Goal: Information Seeking & Learning: Check status

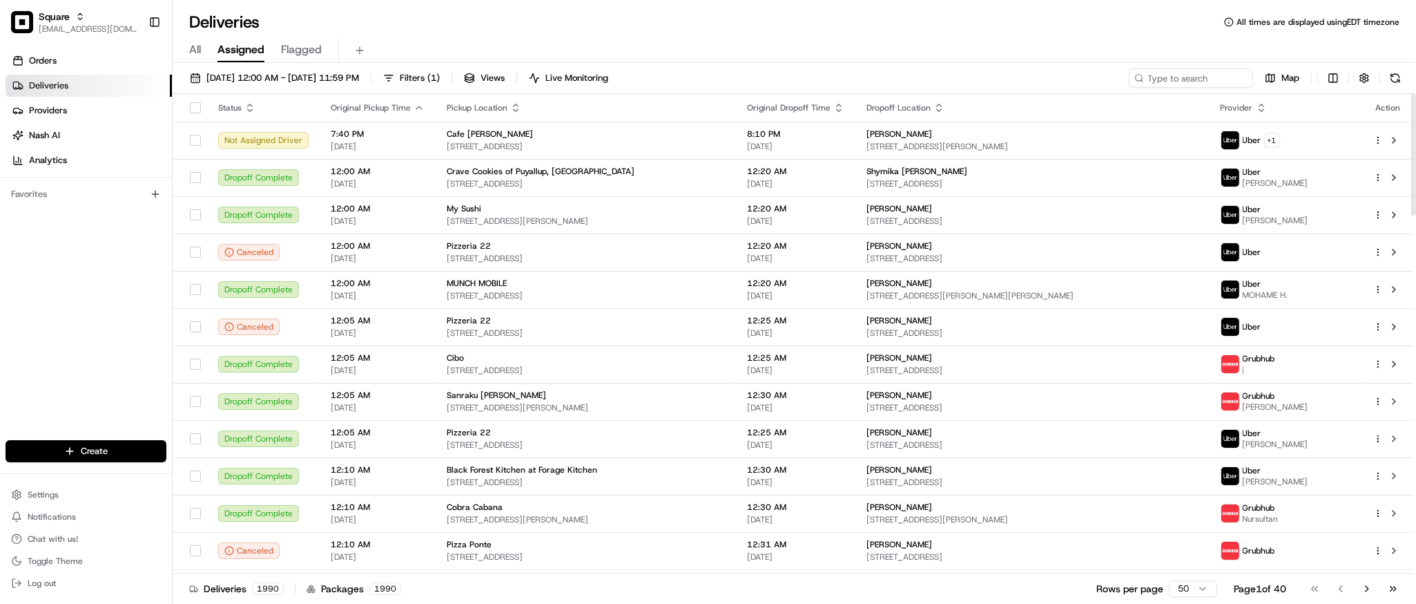
click at [499, 119] on th "Pickup Location" at bounding box center [586, 108] width 300 height 28
click at [551, 151] on span "[STREET_ADDRESS]" at bounding box center [586, 146] width 278 height 11
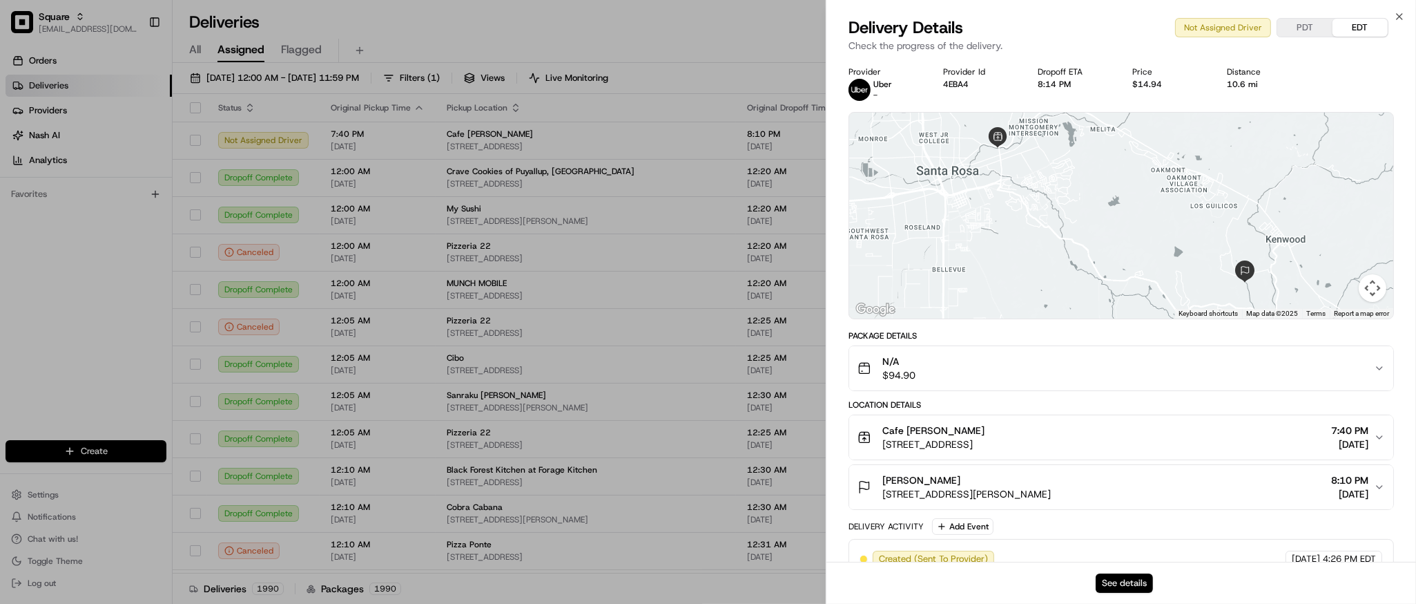
click at [1131, 586] on button "See details" at bounding box center [1124, 582] width 57 height 19
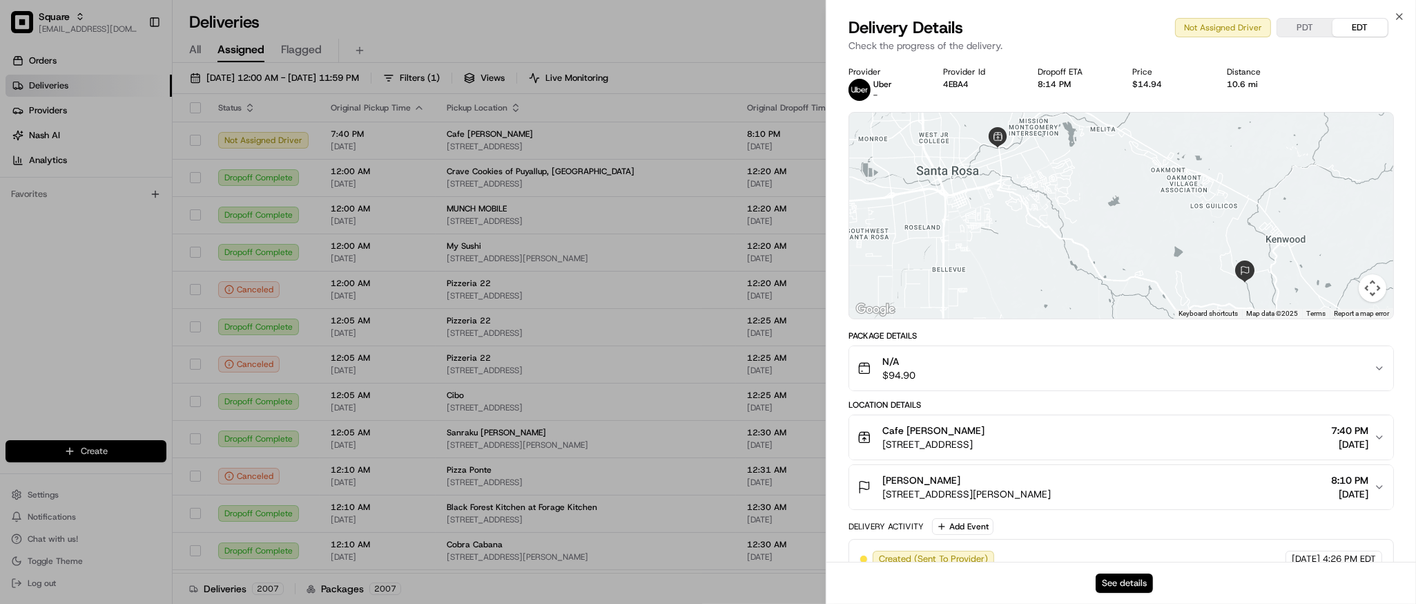
click at [1117, 584] on button "See details" at bounding box center [1124, 582] width 57 height 19
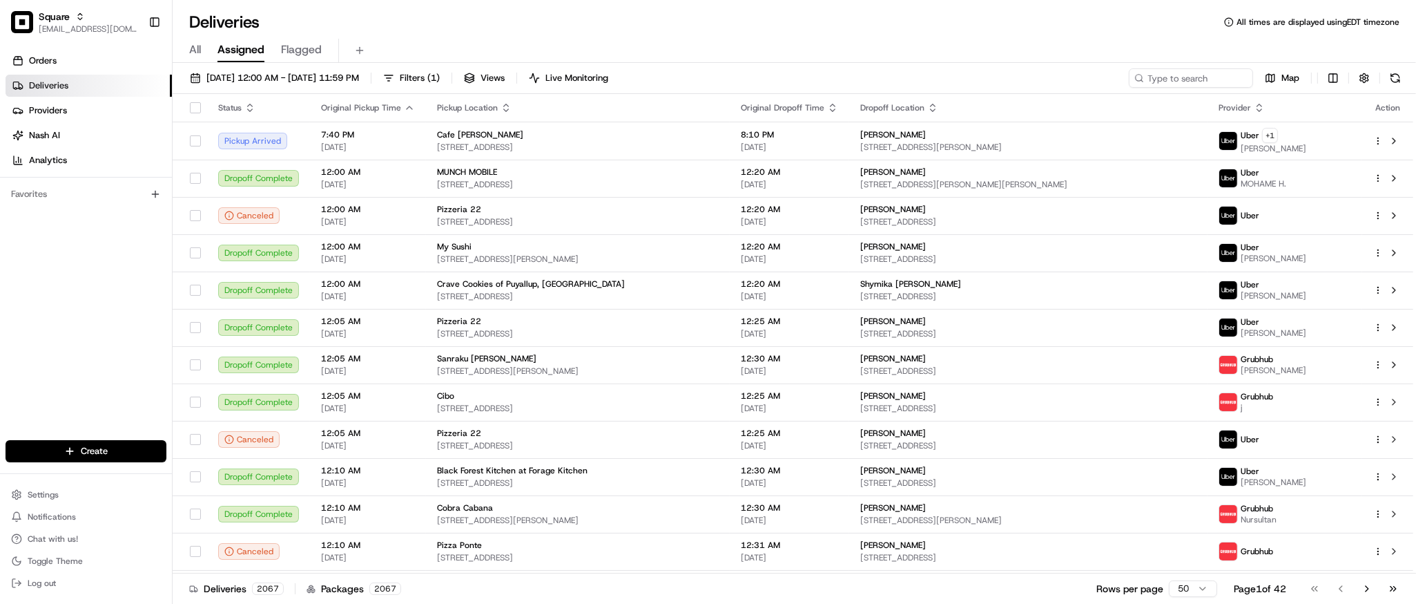
click at [1204, 26] on div "Deliveries All times are displayed using EDT timezone" at bounding box center [795, 22] width 1244 height 22
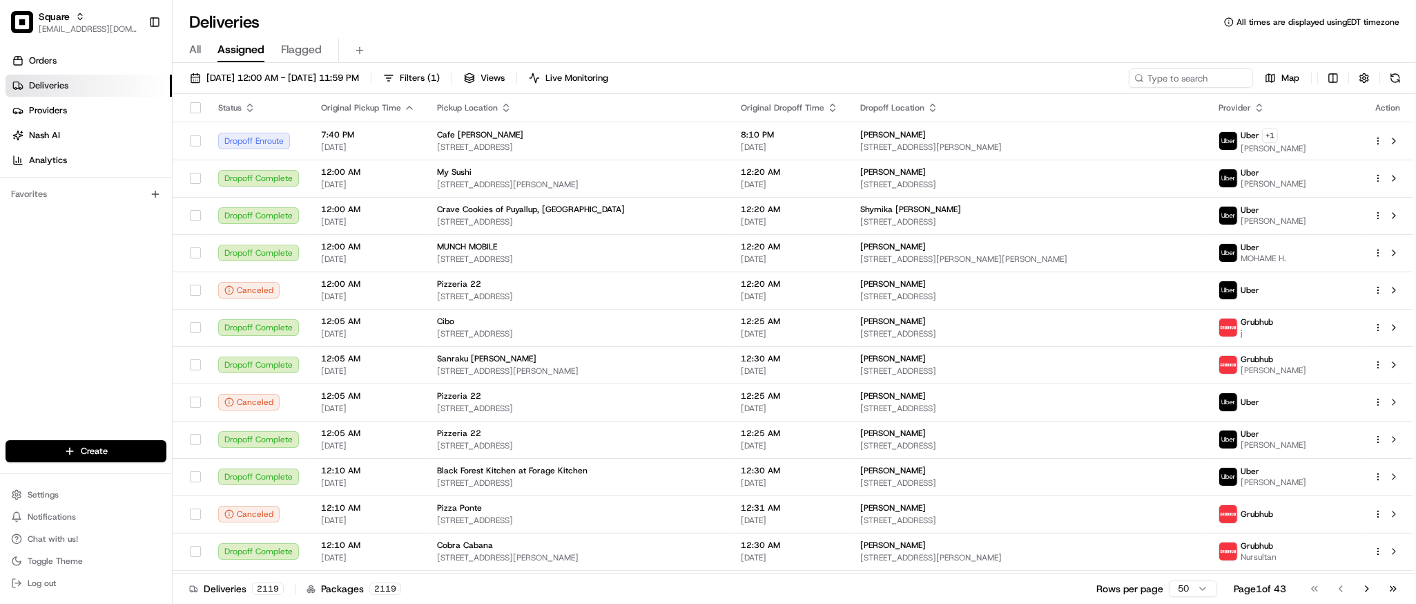
click at [785, 57] on div "All Assigned Flagged" at bounding box center [795, 51] width 1244 height 24
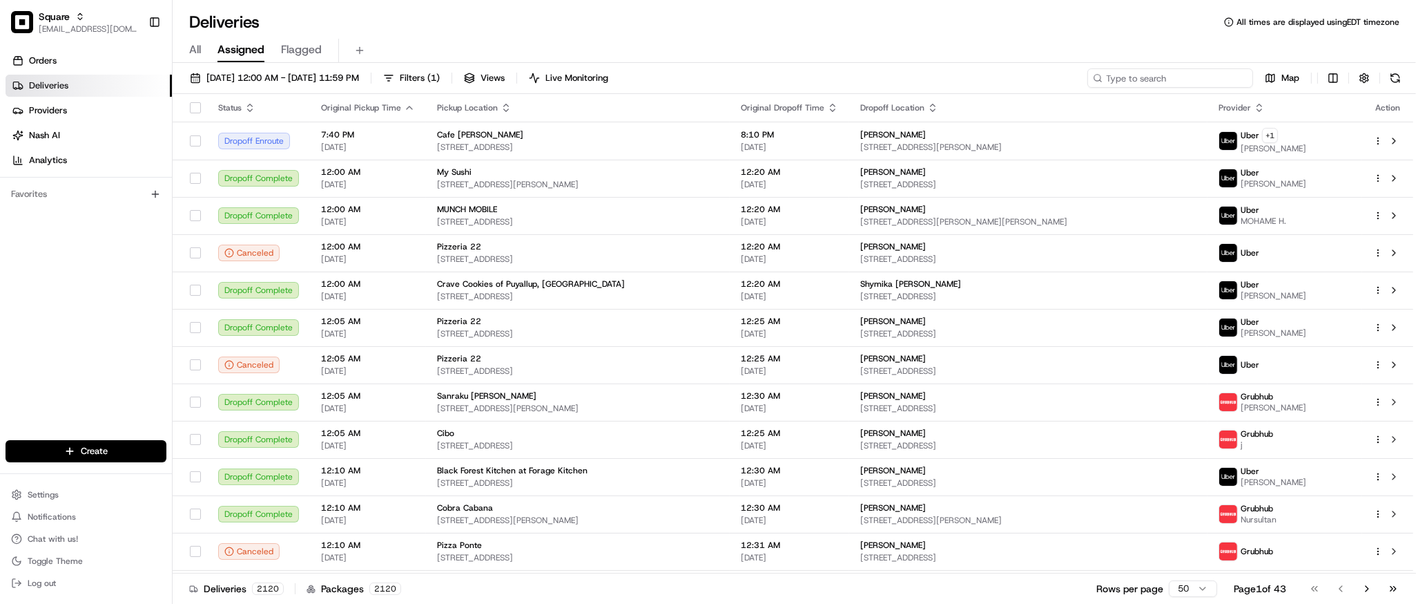
click at [1180, 75] on input at bounding box center [1171, 77] width 166 height 19
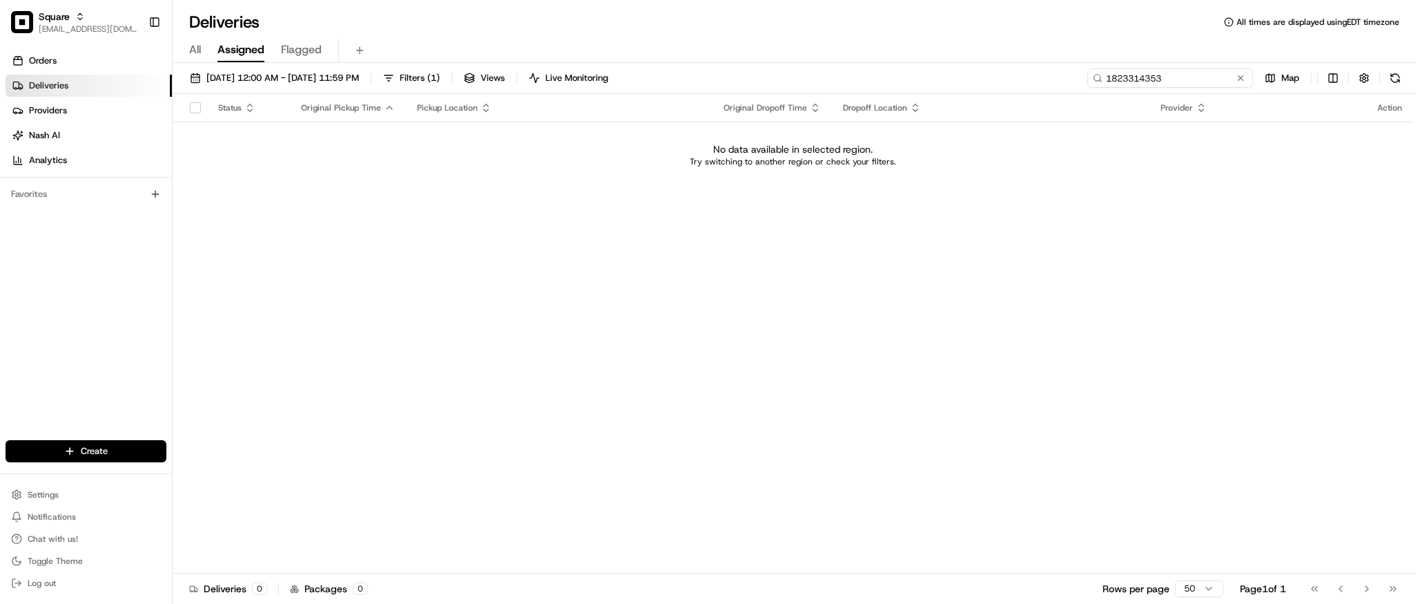
type input "1823314353"
click at [698, 315] on div "Status Original Pickup Time Pickup Location Original Dropoff Time Dropoff Locat…" at bounding box center [793, 333] width 1241 height 479
click at [1242, 78] on button at bounding box center [1241, 78] width 14 height 14
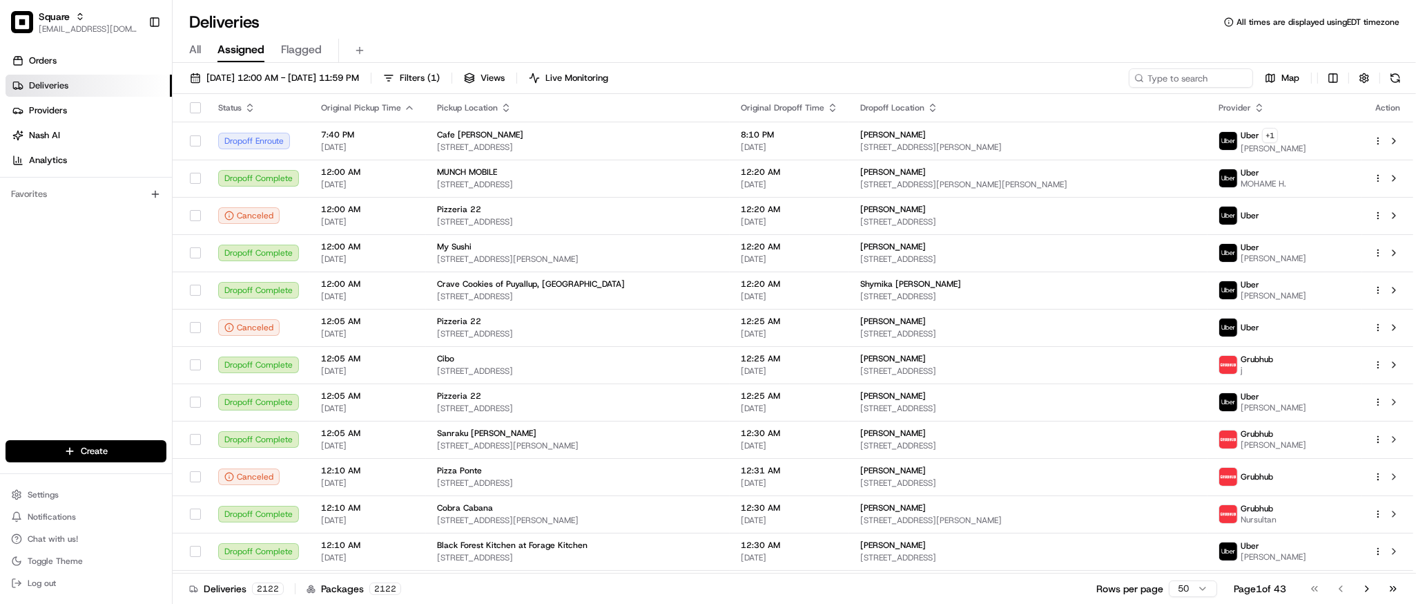
click at [824, 21] on div "Deliveries All times are displayed using EDT timezone" at bounding box center [795, 22] width 1244 height 22
click at [1055, 28] on div "Deliveries All times are displayed using EDT timezone" at bounding box center [795, 22] width 1244 height 22
click at [1103, 37] on div "All Assigned Flagged" at bounding box center [795, 48] width 1244 height 30
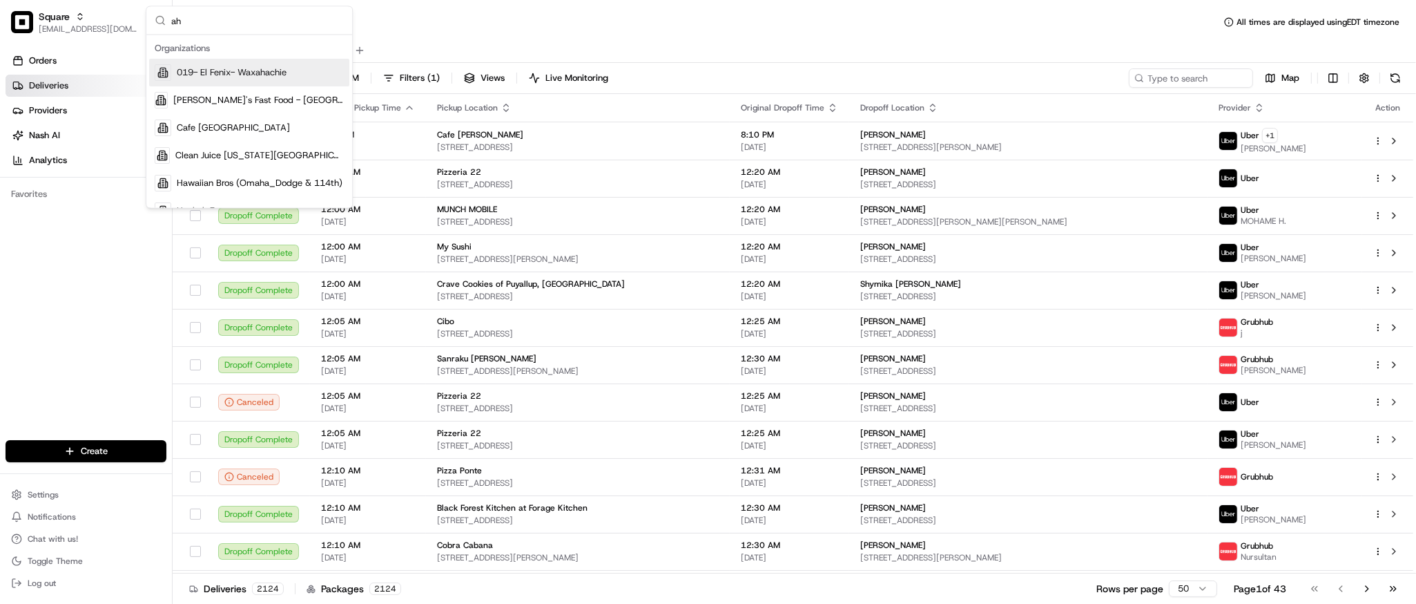
type input "a"
type input "[DEMOGRAPHIC_DATA]"
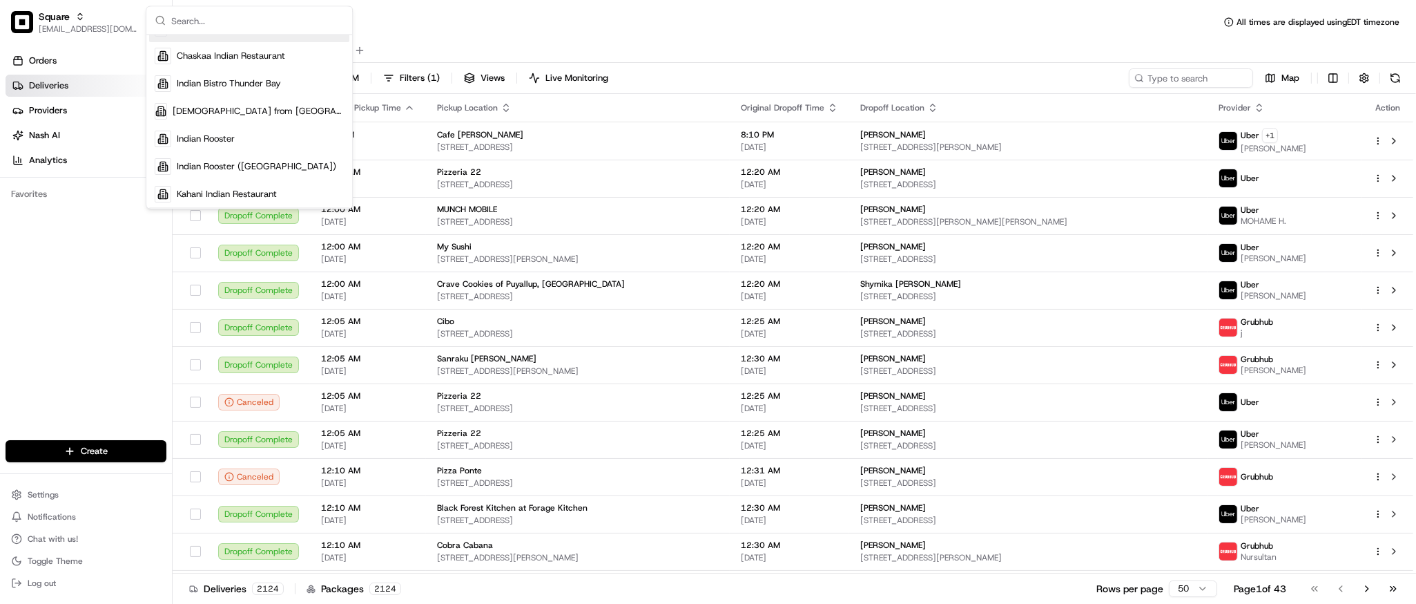
click at [635, 41] on div "All Assigned Flagged" at bounding box center [795, 51] width 1244 height 24
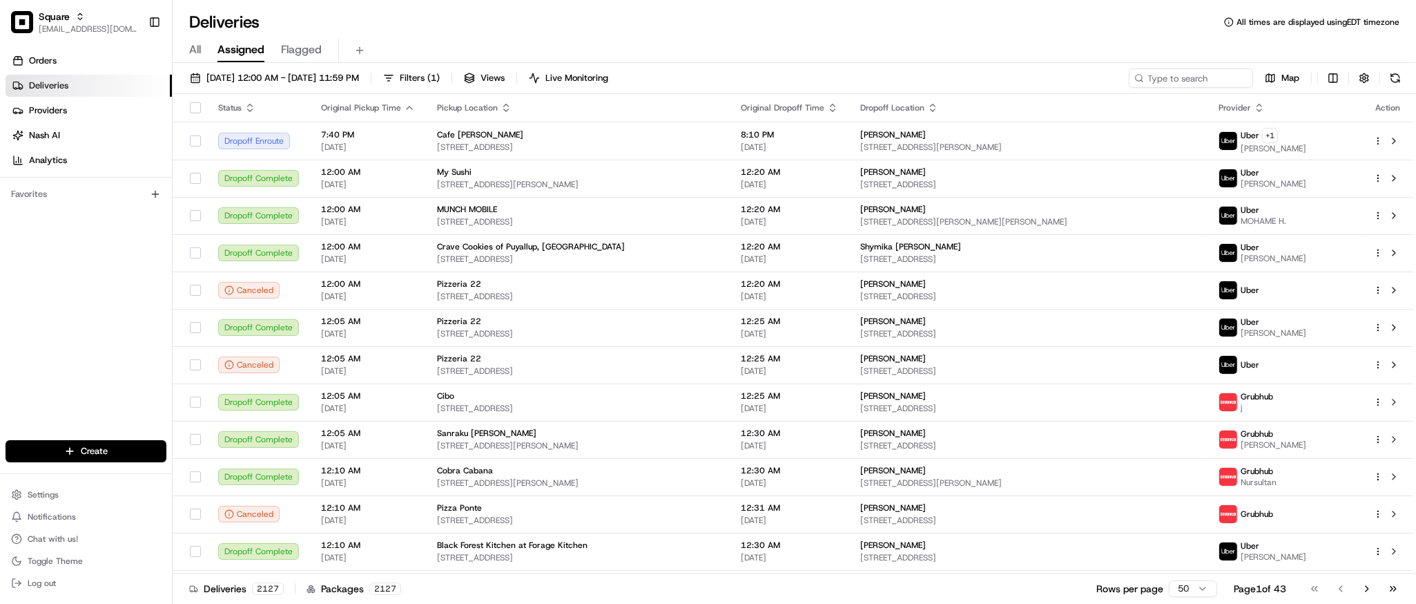
click at [867, 36] on div "All Assigned Flagged" at bounding box center [795, 48] width 1244 height 30
type input "[PERSON_NAME]"
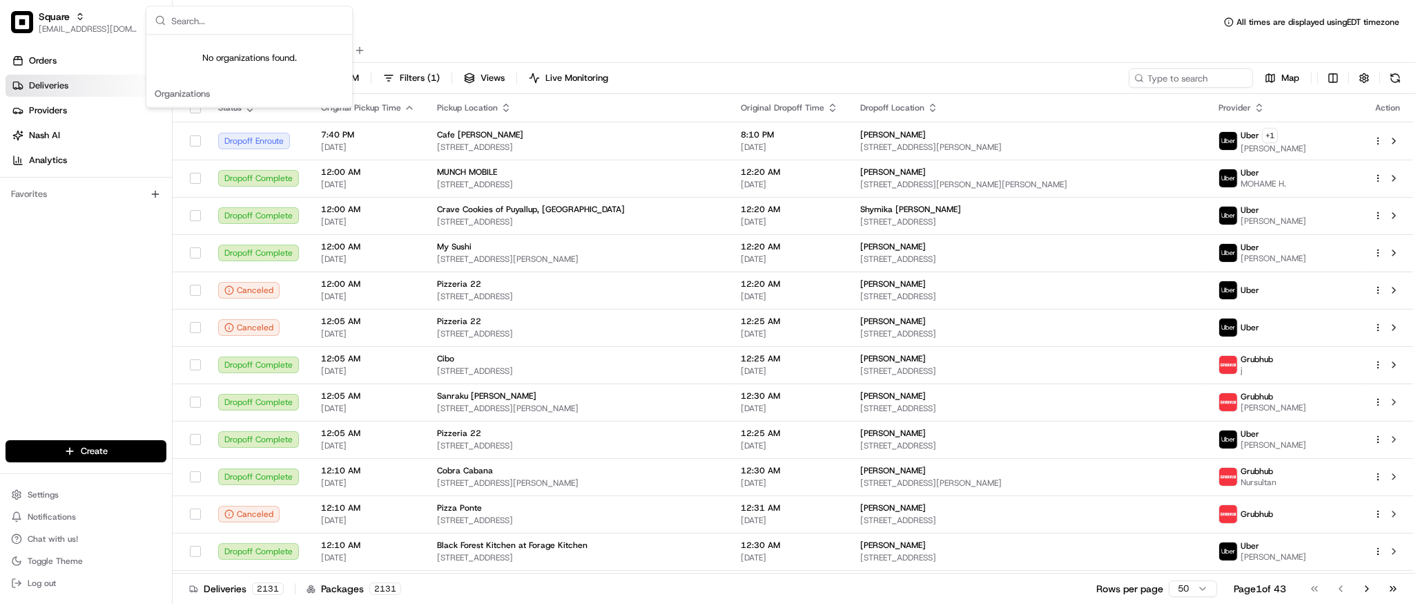
click at [470, 56] on div "All Assigned Flagged" at bounding box center [795, 51] width 1244 height 24
click at [625, 29] on div "Deliveries All times are displayed using EDT timezone" at bounding box center [795, 22] width 1244 height 22
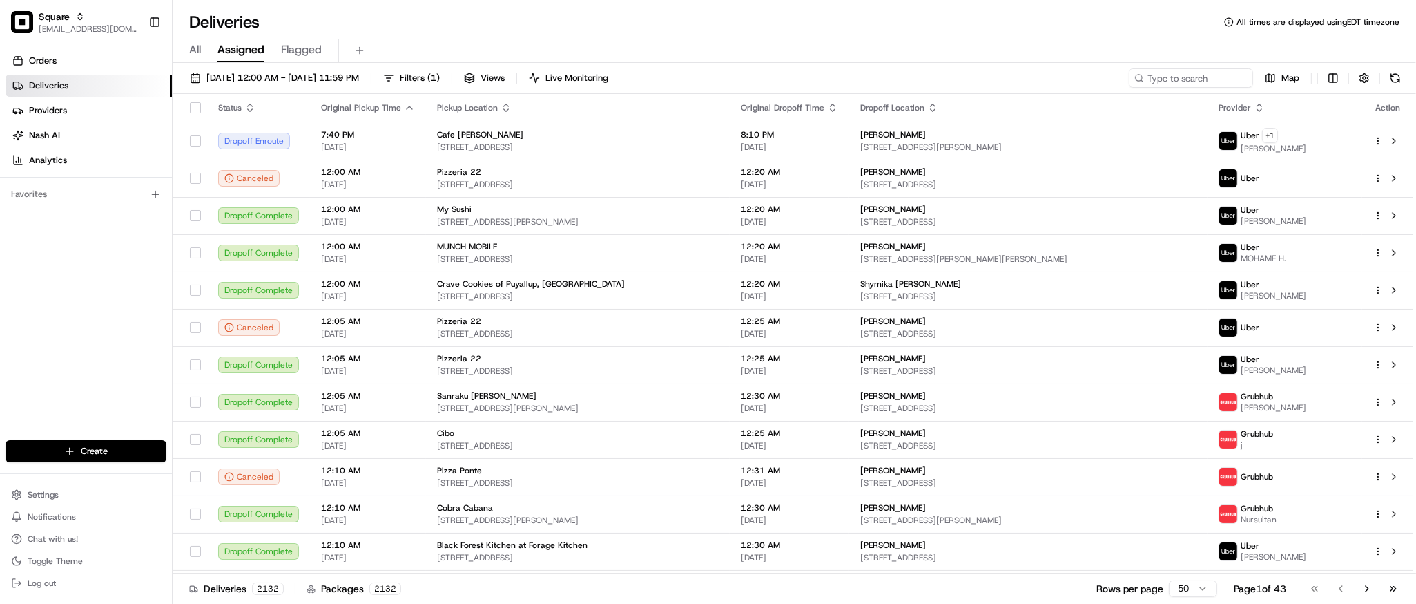
click at [864, 33] on div "All Assigned Flagged" at bounding box center [795, 48] width 1244 height 30
click at [1184, 79] on input at bounding box center [1171, 77] width 166 height 19
paste input "[PERSON_NAME] alnad"
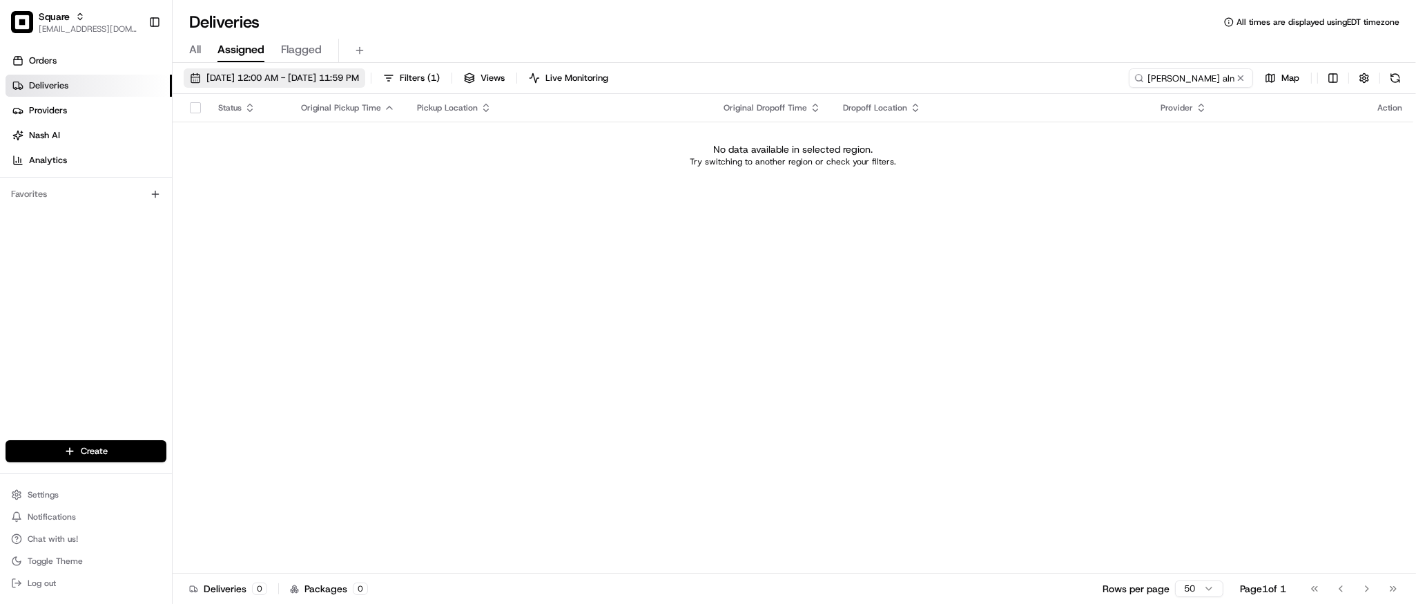
click at [287, 84] on button "[DATE] 12:00 AM - [DATE] 11:59 PM" at bounding box center [275, 77] width 182 height 19
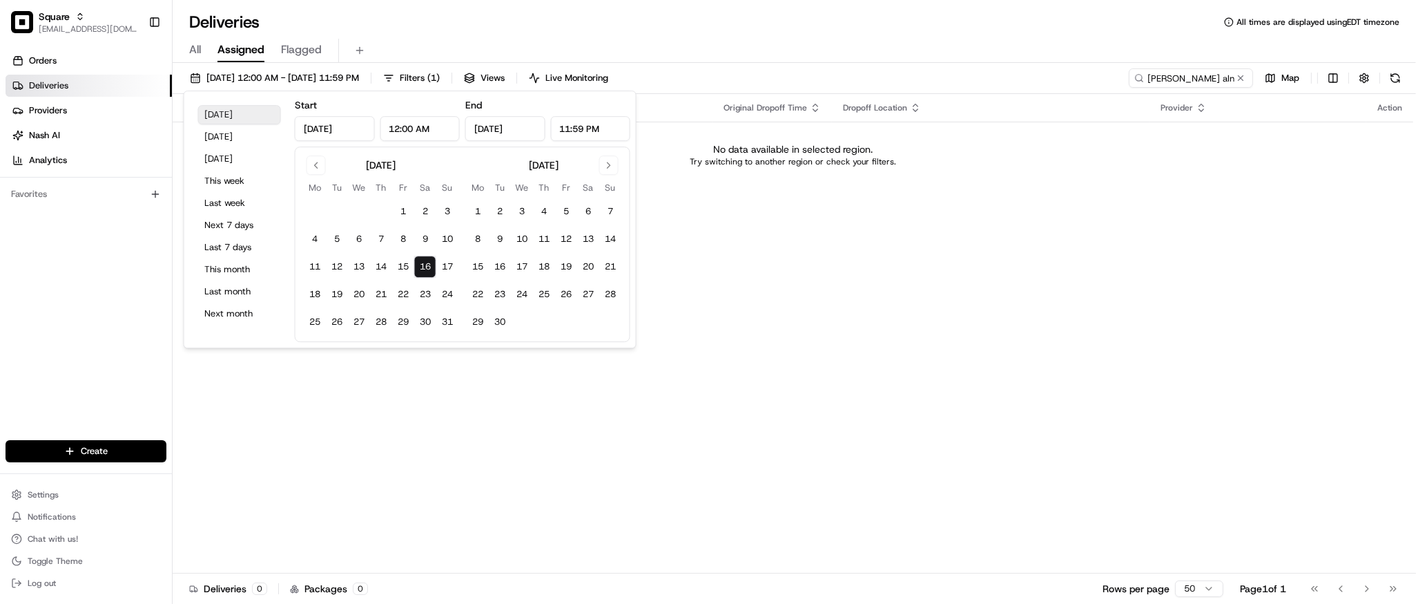
click at [247, 115] on button "[DATE]" at bounding box center [239, 114] width 83 height 19
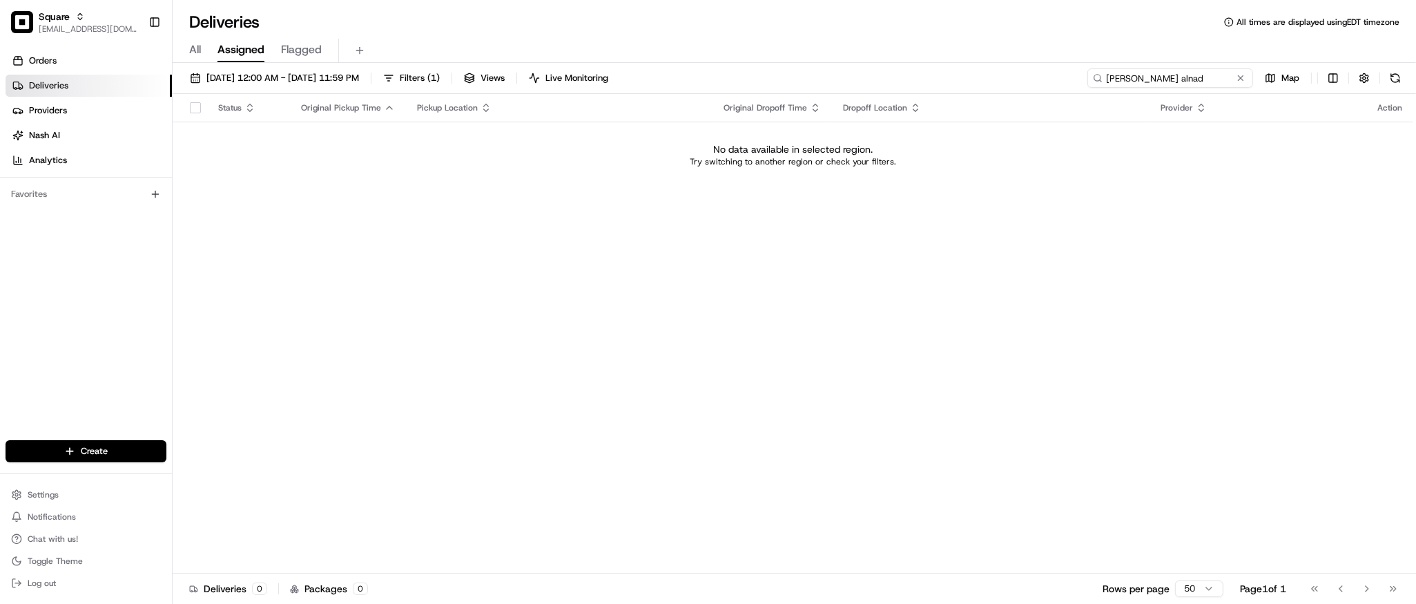
click at [1196, 81] on input "[PERSON_NAME] alnad" at bounding box center [1171, 77] width 166 height 19
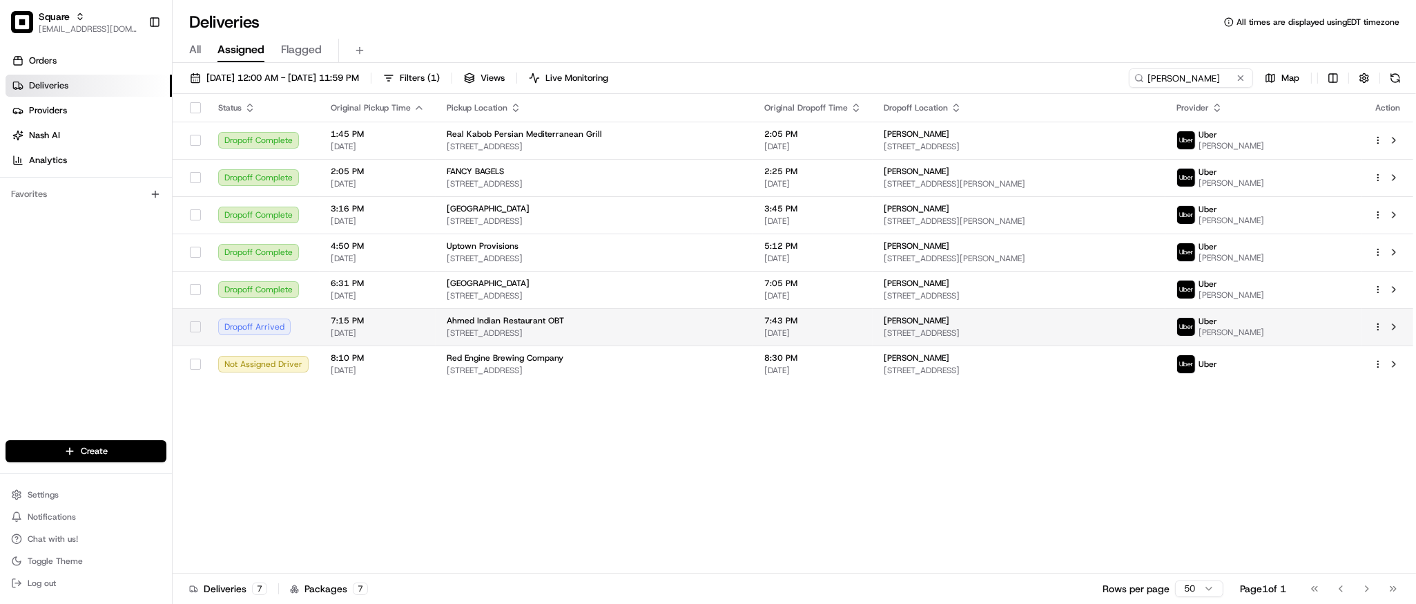
click at [742, 324] on div "Ahmed Indian Restaurant OBT" at bounding box center [595, 320] width 296 height 11
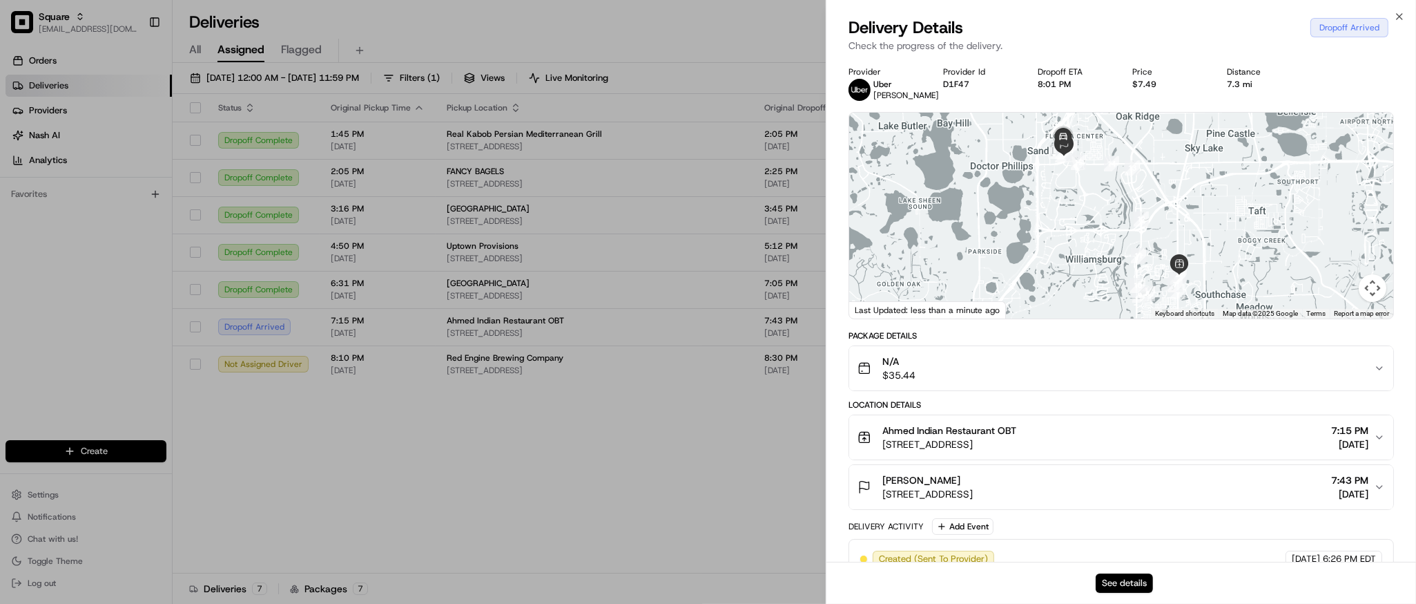
click at [1127, 583] on button "See details" at bounding box center [1124, 582] width 57 height 19
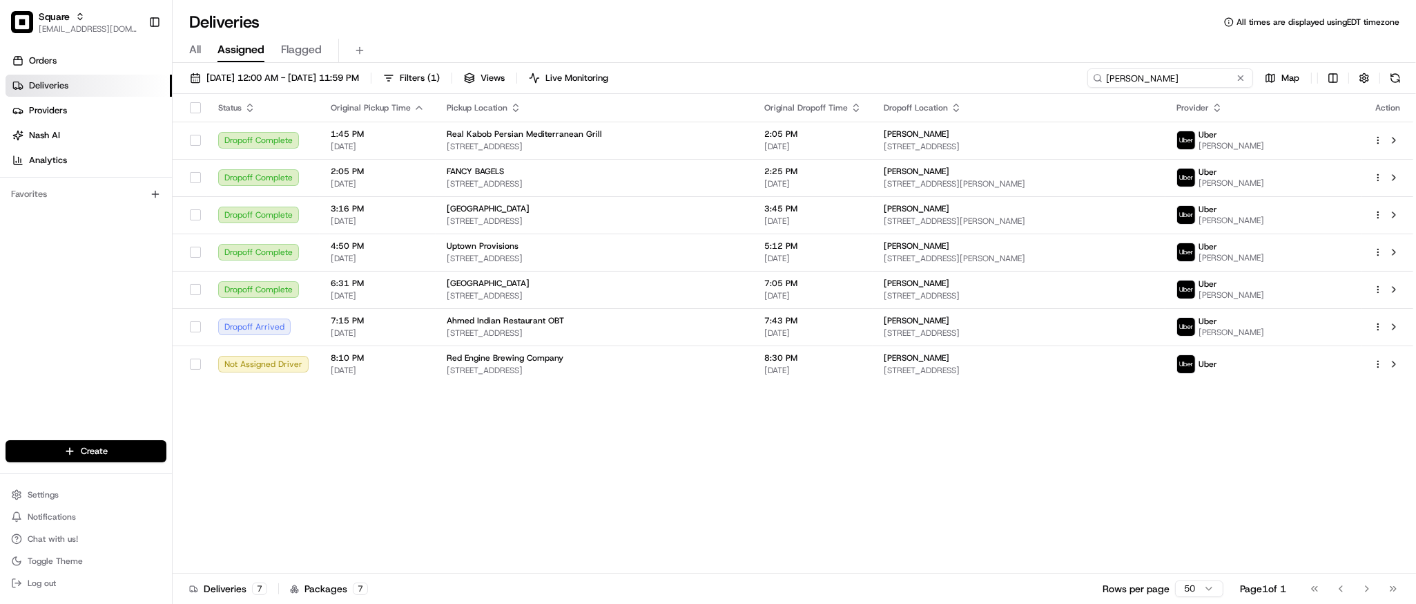
click at [1180, 81] on input "[PERSON_NAME]" at bounding box center [1171, 77] width 166 height 19
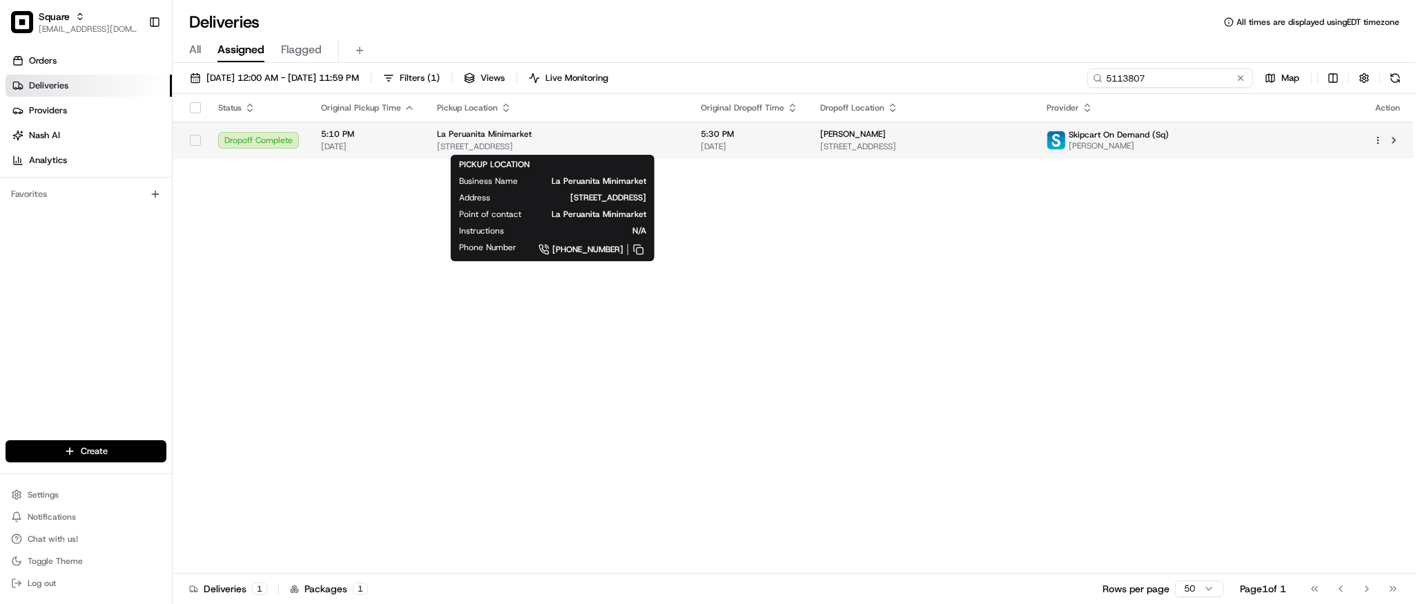
type input "5113807"
click at [679, 140] on div "La Peruanita Minimarket [STREET_ADDRESS]" at bounding box center [558, 139] width 242 height 23
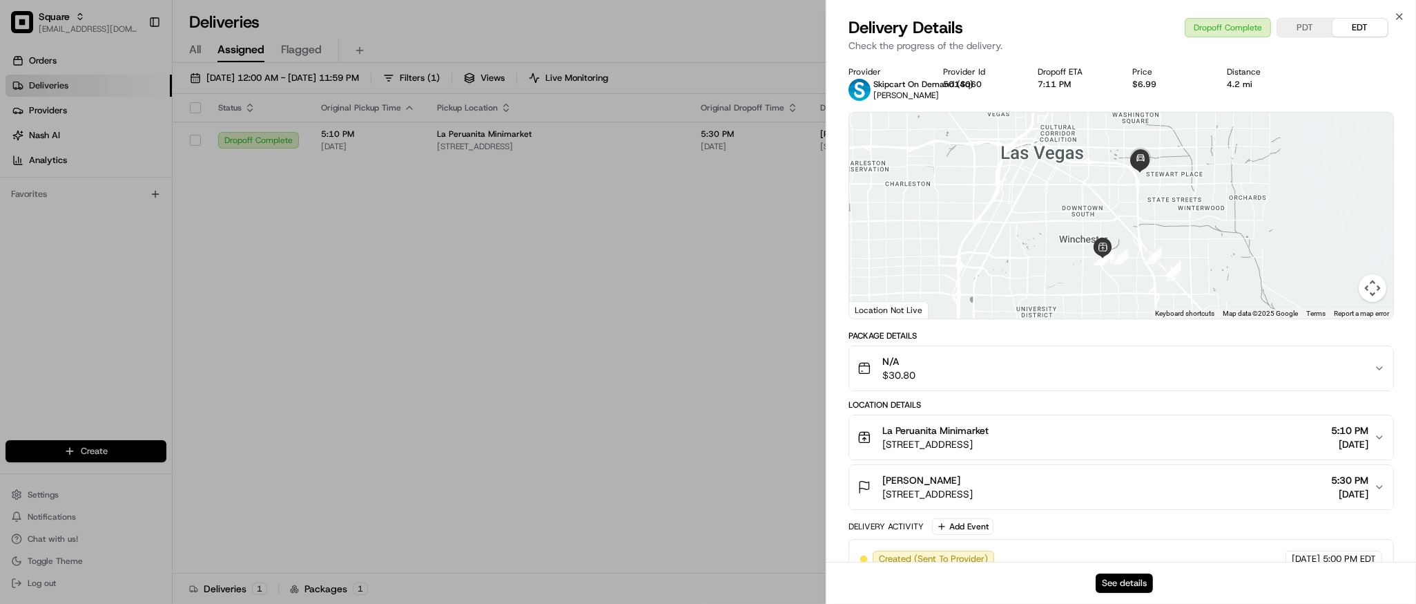
click at [1126, 582] on button "See details" at bounding box center [1124, 582] width 57 height 19
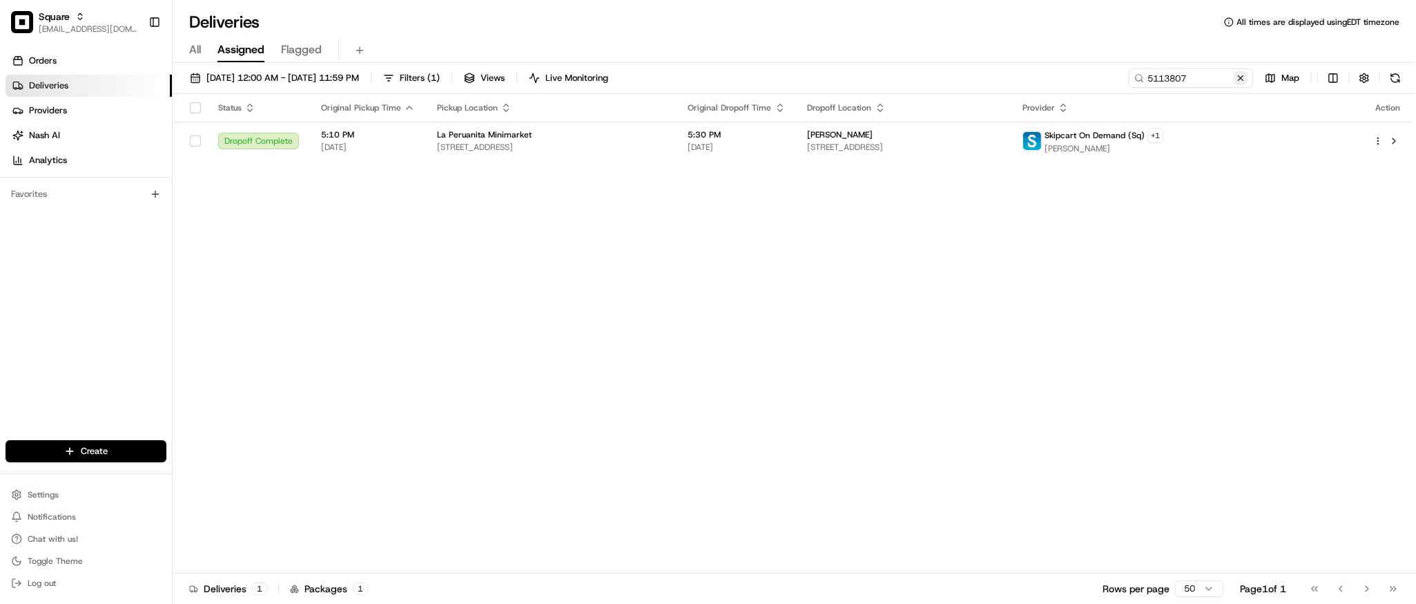
click at [1240, 77] on button at bounding box center [1241, 78] width 14 height 14
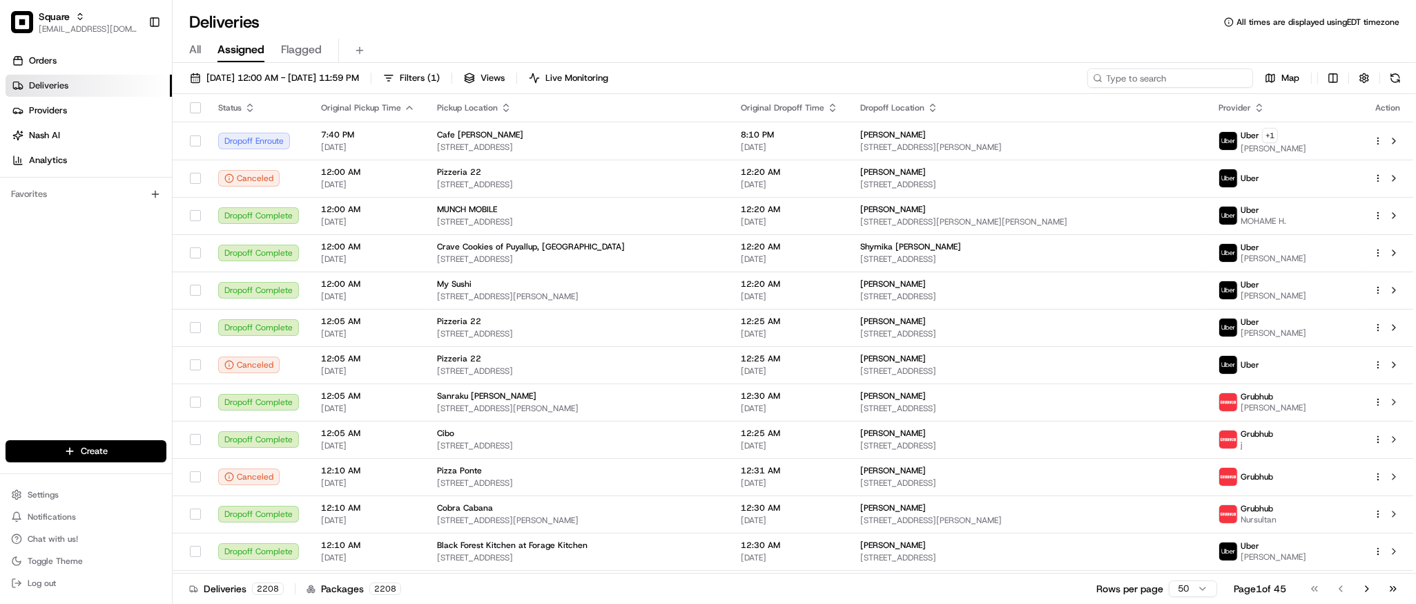
click at [1188, 74] on input at bounding box center [1171, 77] width 166 height 19
click at [244, 70] on button "[DATE] 12:00 AM - [DATE] 11:59 PM" at bounding box center [275, 77] width 182 height 19
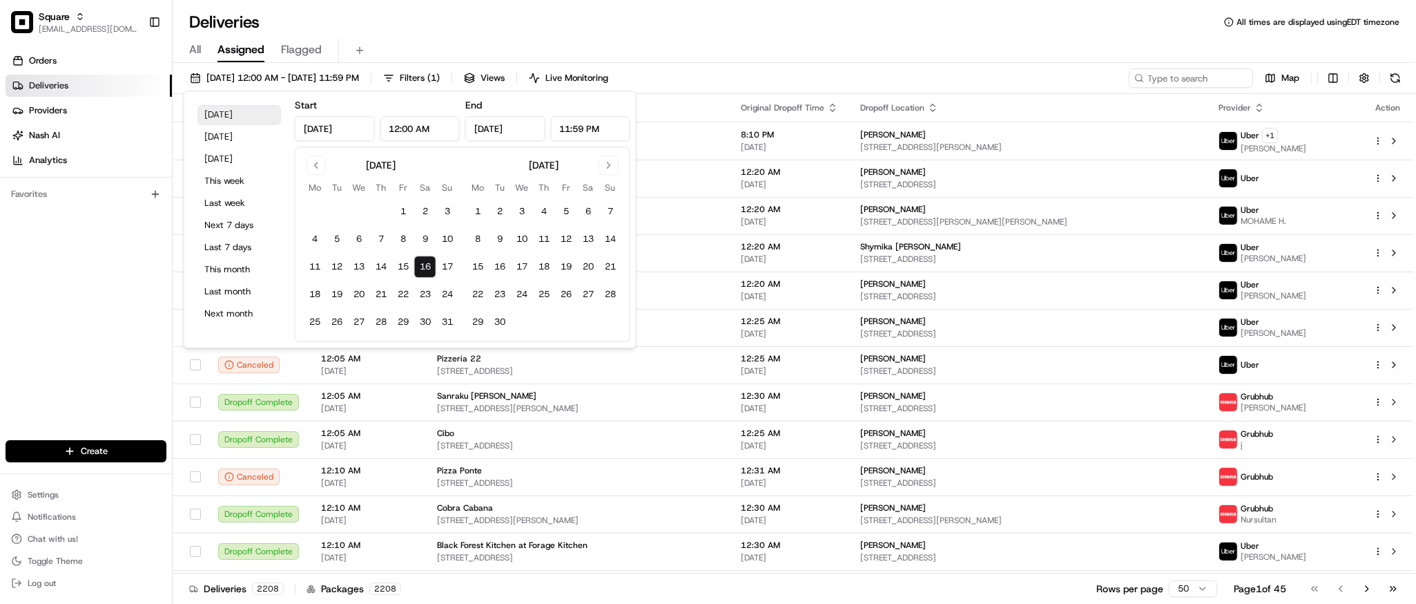
click at [249, 117] on button "[DATE]" at bounding box center [239, 114] width 83 height 19
click at [762, 18] on div "Deliveries All times are displayed using EDT timezone" at bounding box center [795, 22] width 1244 height 22
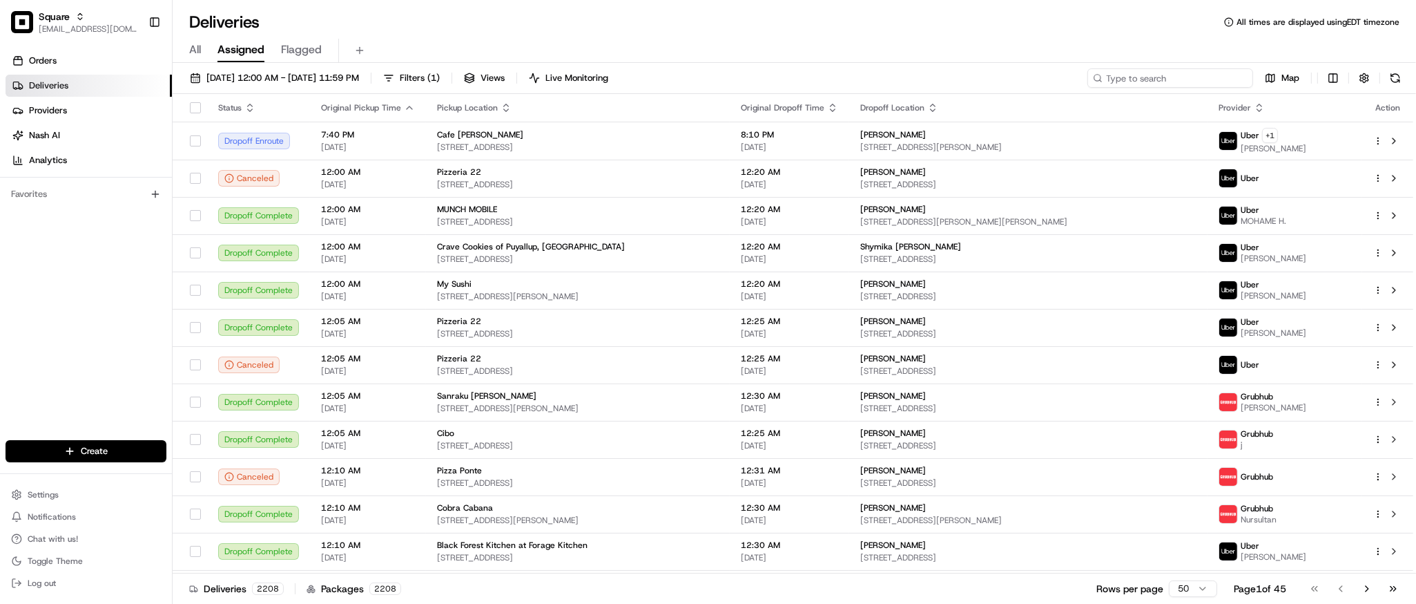
click at [1193, 73] on input at bounding box center [1171, 77] width 166 height 19
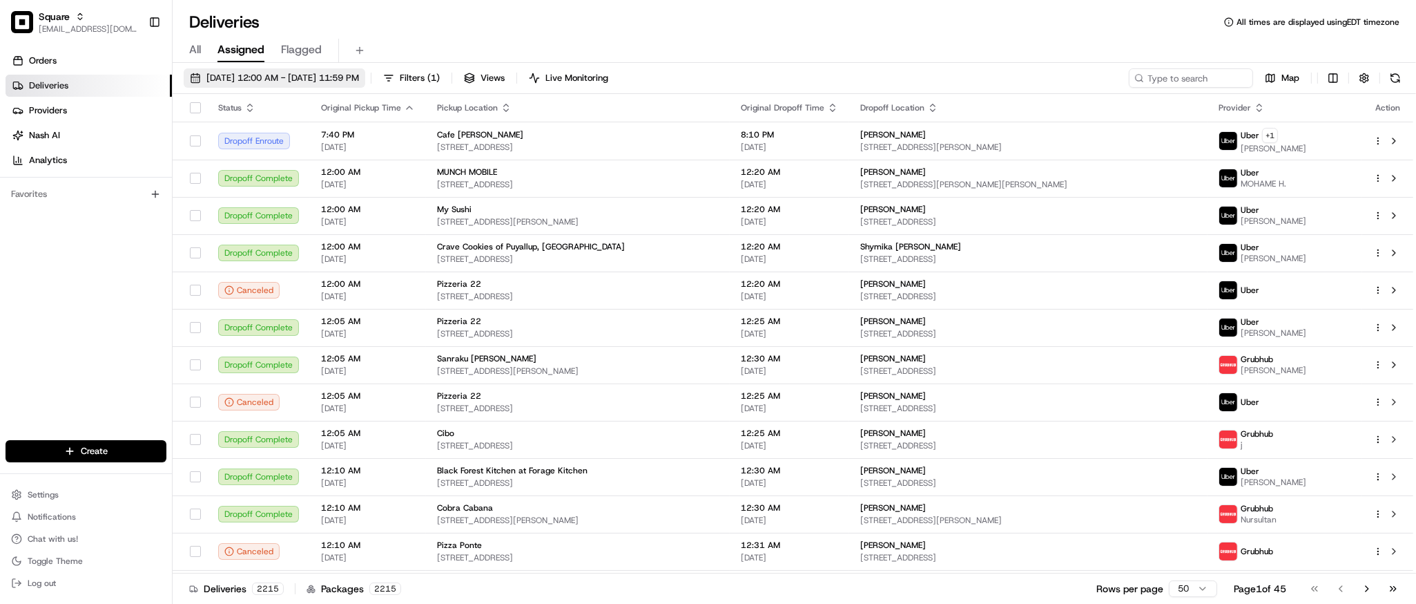
click at [307, 76] on span "[DATE] 12:00 AM - [DATE] 11:59 PM" at bounding box center [282, 78] width 153 height 12
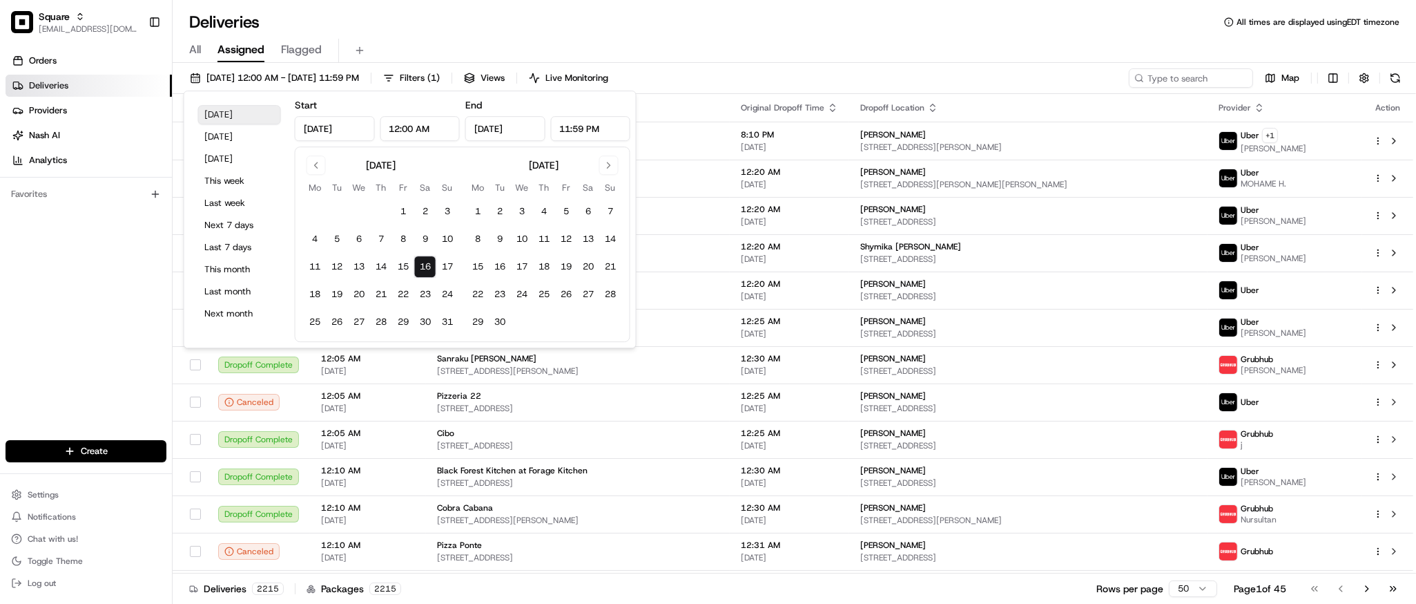
click at [243, 121] on button "[DATE]" at bounding box center [239, 114] width 83 height 19
click at [691, 28] on div "Deliveries All times are displayed using EDT timezone" at bounding box center [795, 22] width 1244 height 22
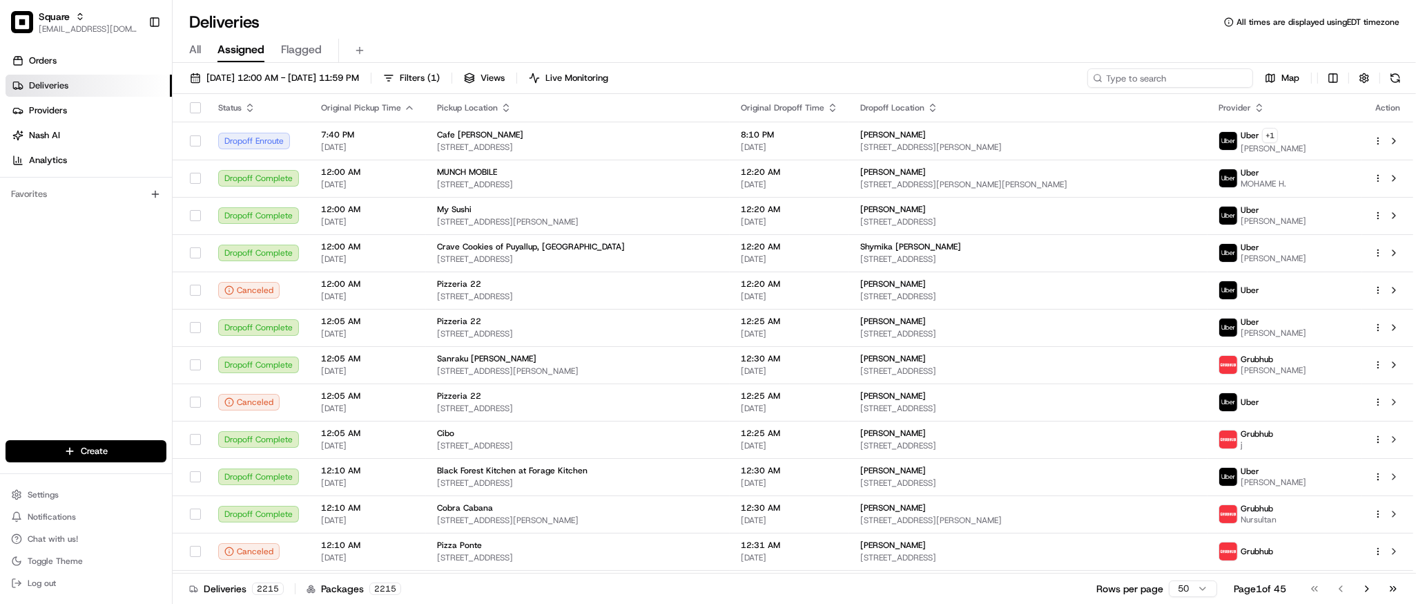
click at [1210, 76] on input at bounding box center [1171, 77] width 166 height 19
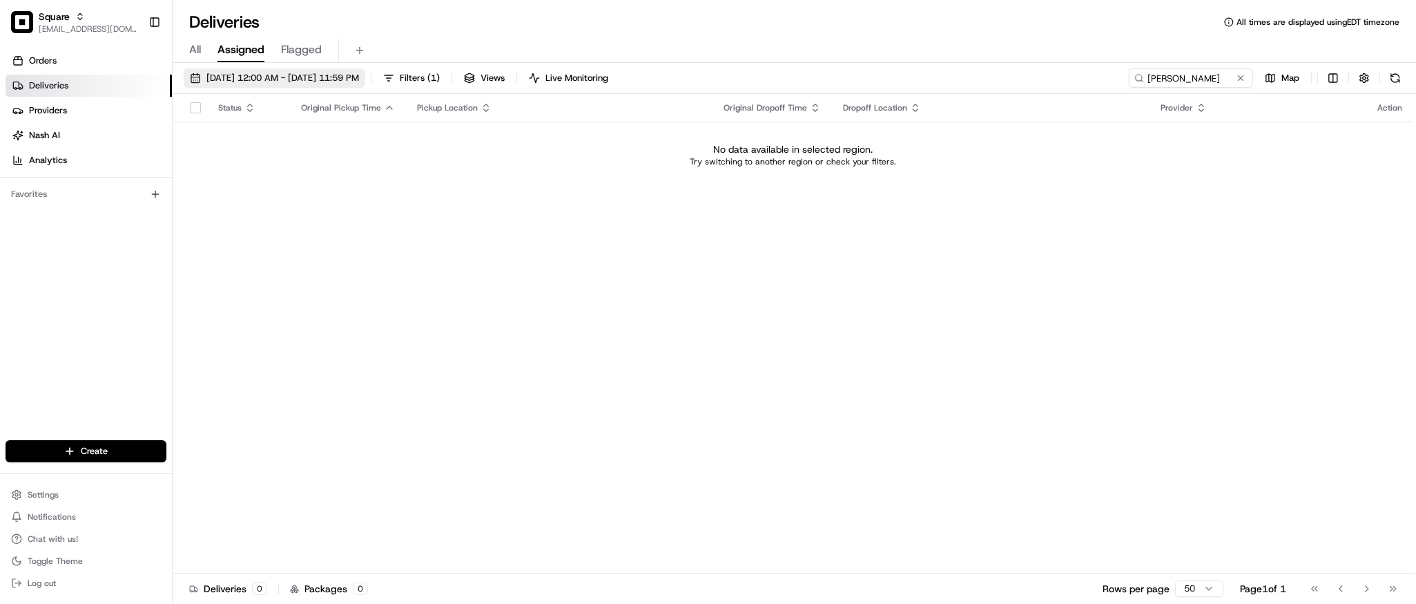
click at [294, 72] on span "[DATE] 12:00 AM - [DATE] 11:59 PM" at bounding box center [282, 78] width 153 height 12
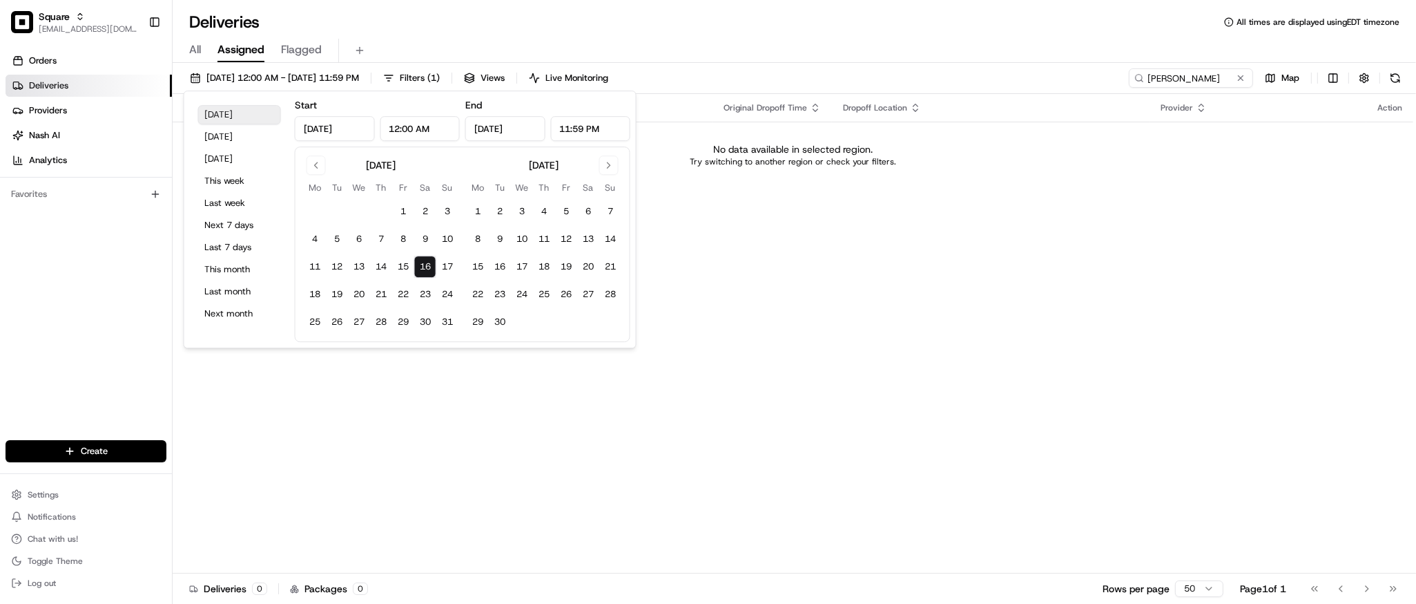
click at [241, 121] on button "[DATE]" at bounding box center [239, 114] width 83 height 19
click at [686, 258] on div "Status Original Pickup Time Pickup Location Original Dropoff Time Dropoff Locat…" at bounding box center [793, 333] width 1241 height 479
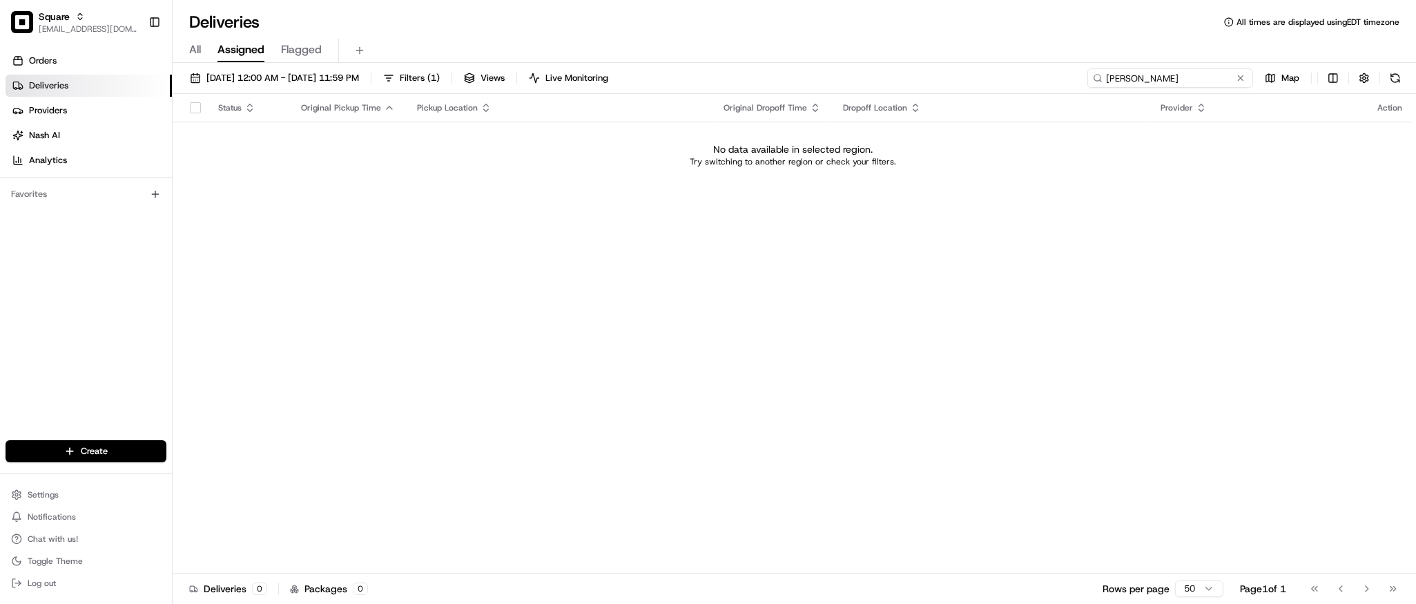
click at [1218, 81] on input "[PERSON_NAME]" at bounding box center [1171, 77] width 166 height 19
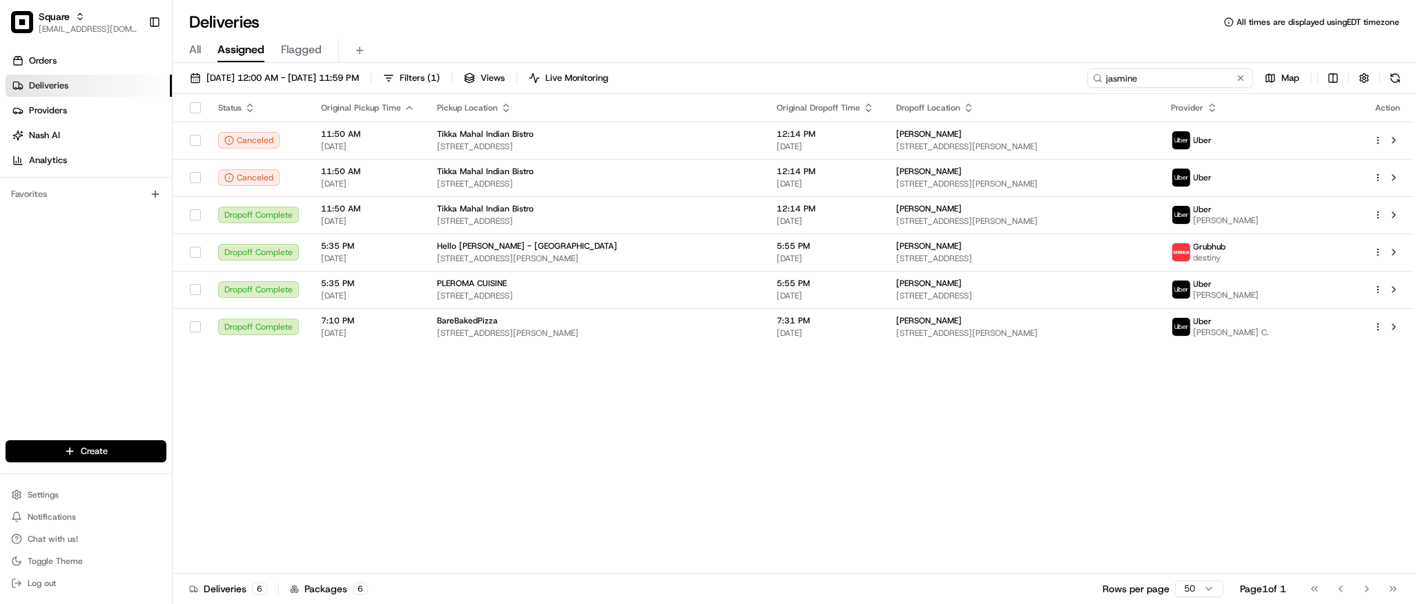
type input "jasmine"
click at [746, 386] on div "Status Original Pickup Time Pickup Location Original Dropoff Time Dropoff Locat…" at bounding box center [793, 333] width 1241 height 479
click at [1158, 83] on input "jasmine" at bounding box center [1171, 77] width 166 height 19
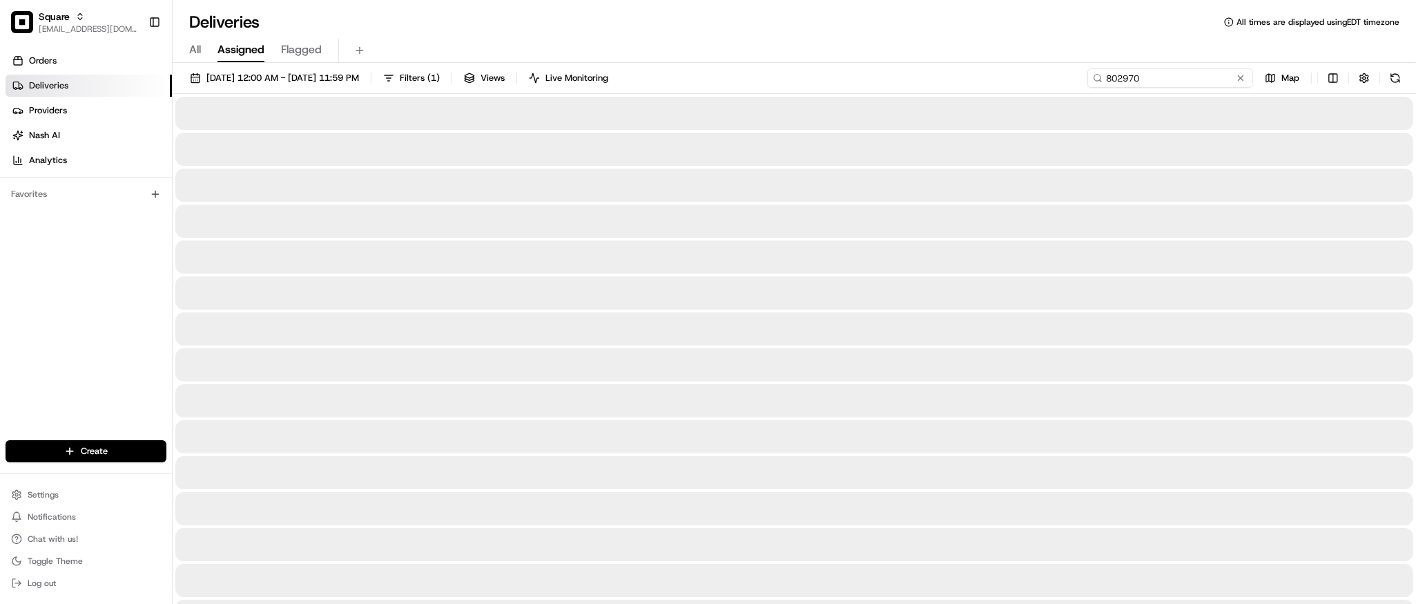
type input "8029701"
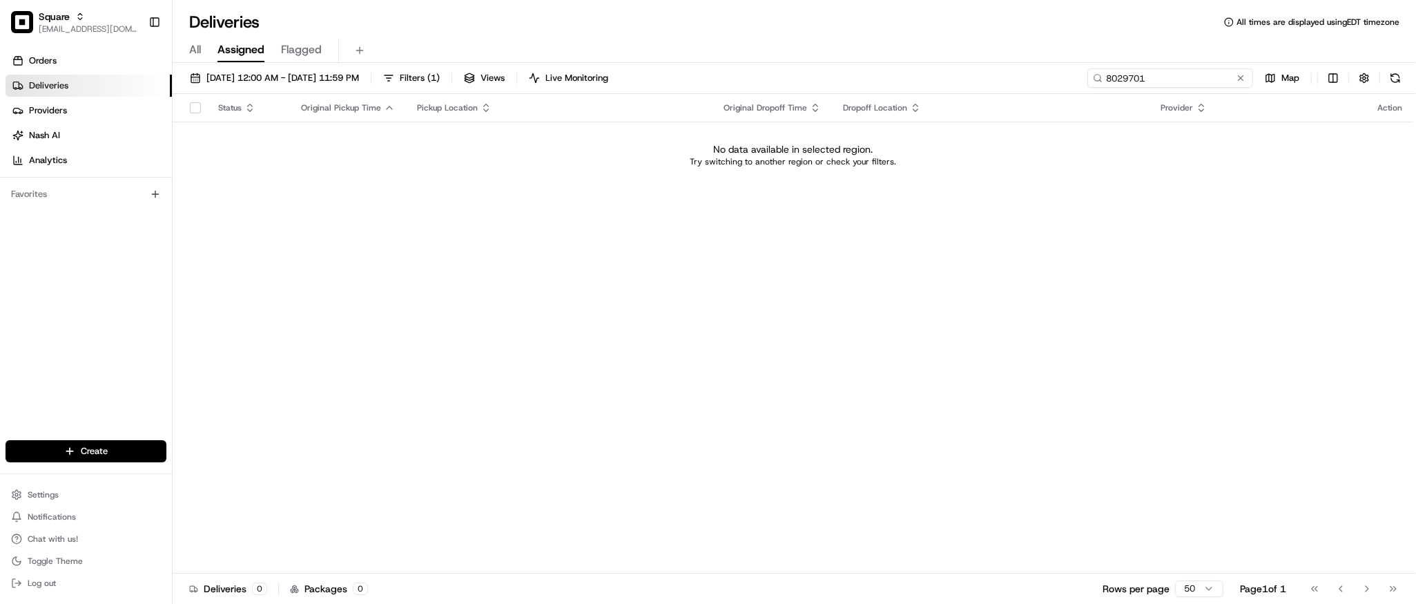
click at [1142, 85] on input "8029701" at bounding box center [1171, 77] width 166 height 19
type input "8029701"
click at [248, 80] on span "[DATE] 12:00 AM - [DATE] 11:59 PM" at bounding box center [282, 78] width 153 height 12
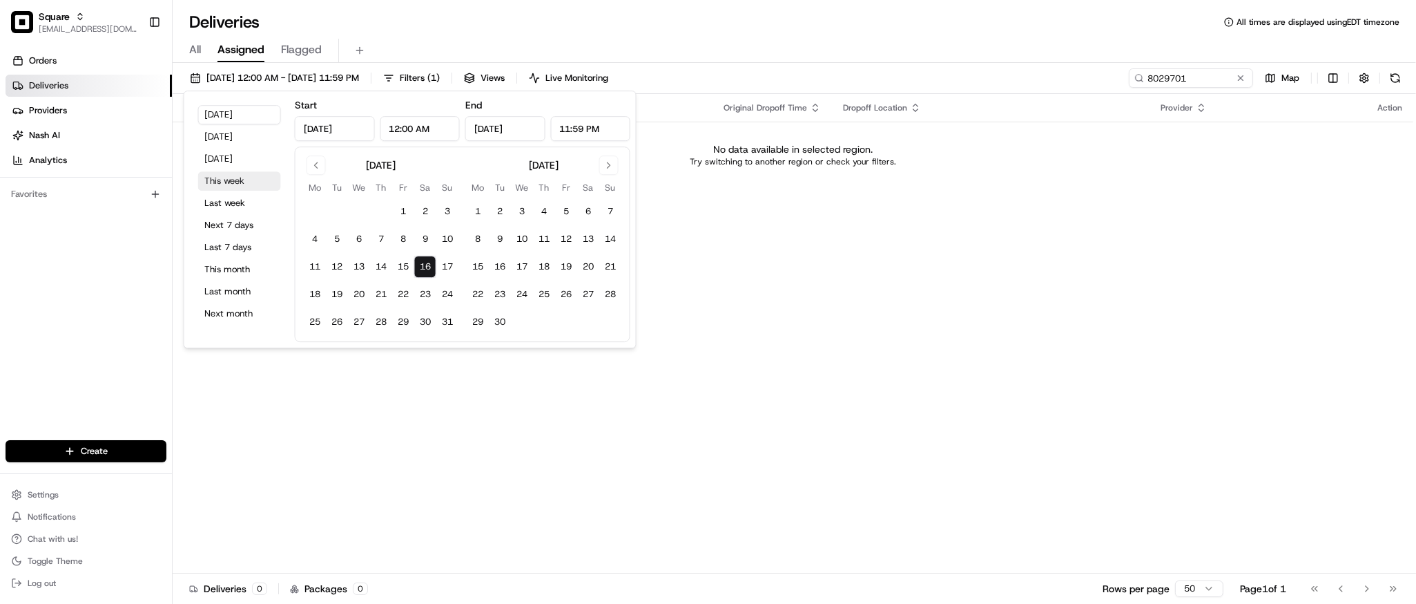
click at [240, 184] on button "This week" at bounding box center [239, 180] width 83 height 19
type input "[DATE]"
click at [968, 277] on div "Status Original Pickup Time Pickup Location Original Dropoff Time Dropoff Locat…" at bounding box center [793, 333] width 1241 height 479
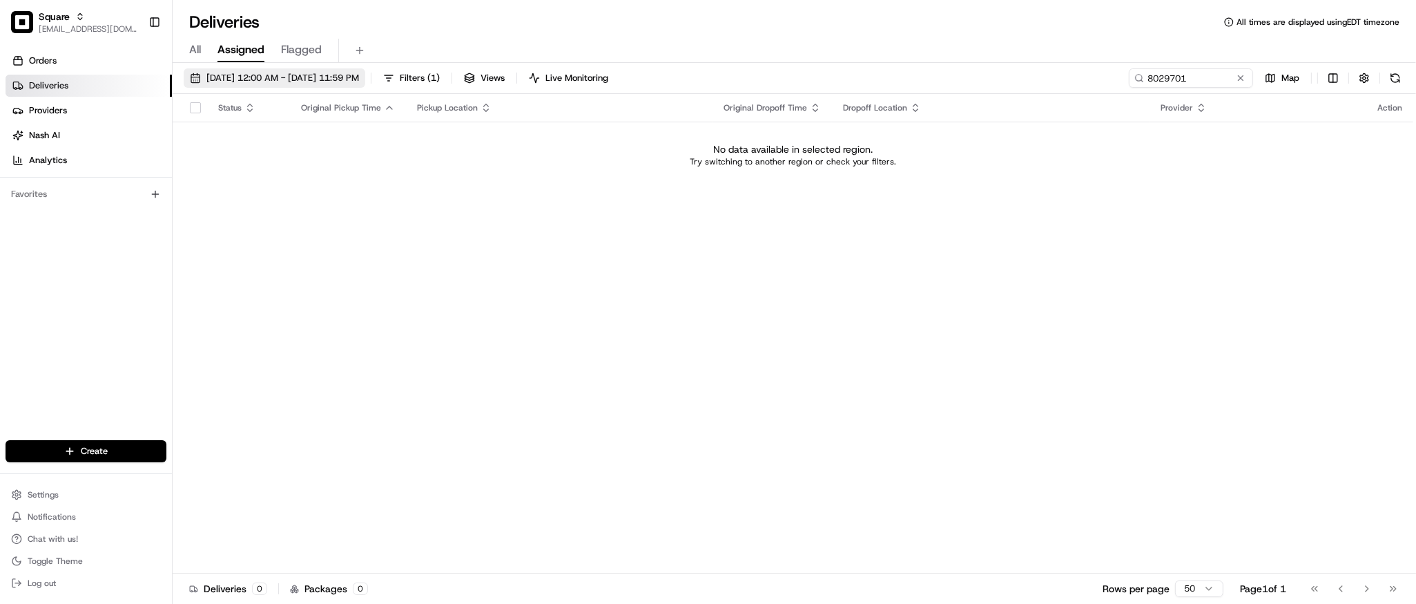
click at [215, 80] on span "[DATE] 12:00 AM - [DATE] 11:59 PM" at bounding box center [282, 78] width 153 height 12
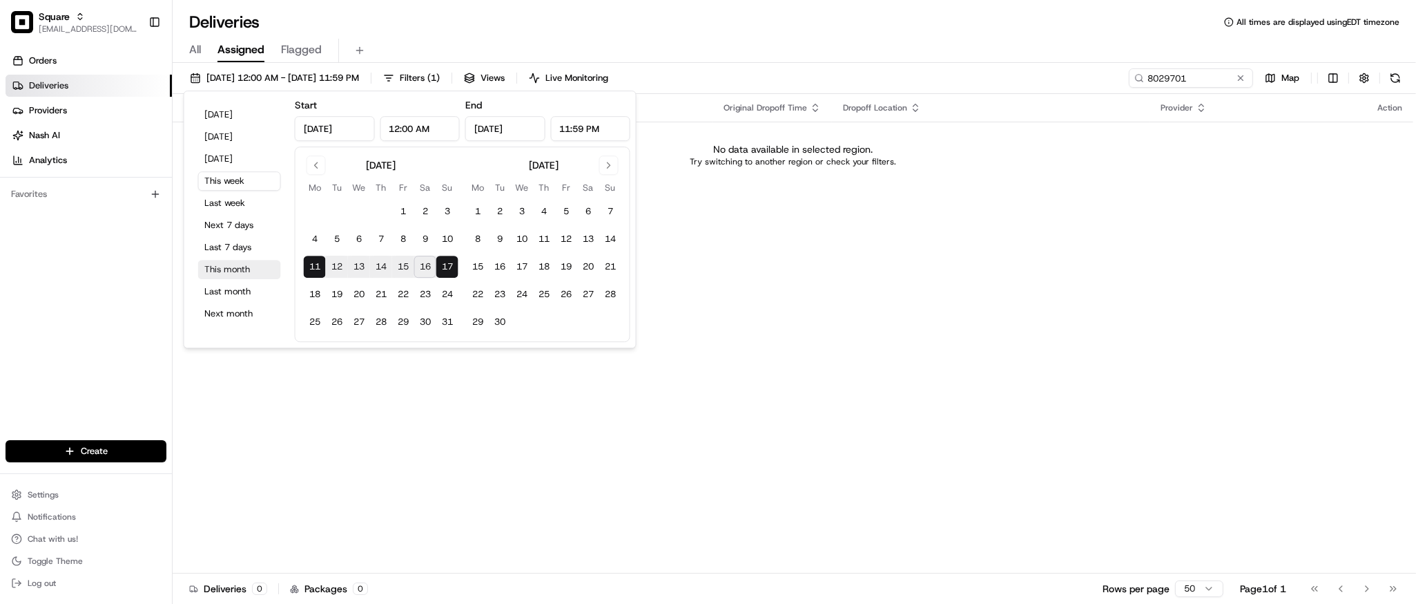
click at [236, 273] on button "This month" at bounding box center [239, 269] width 83 height 19
type input "[DATE]"
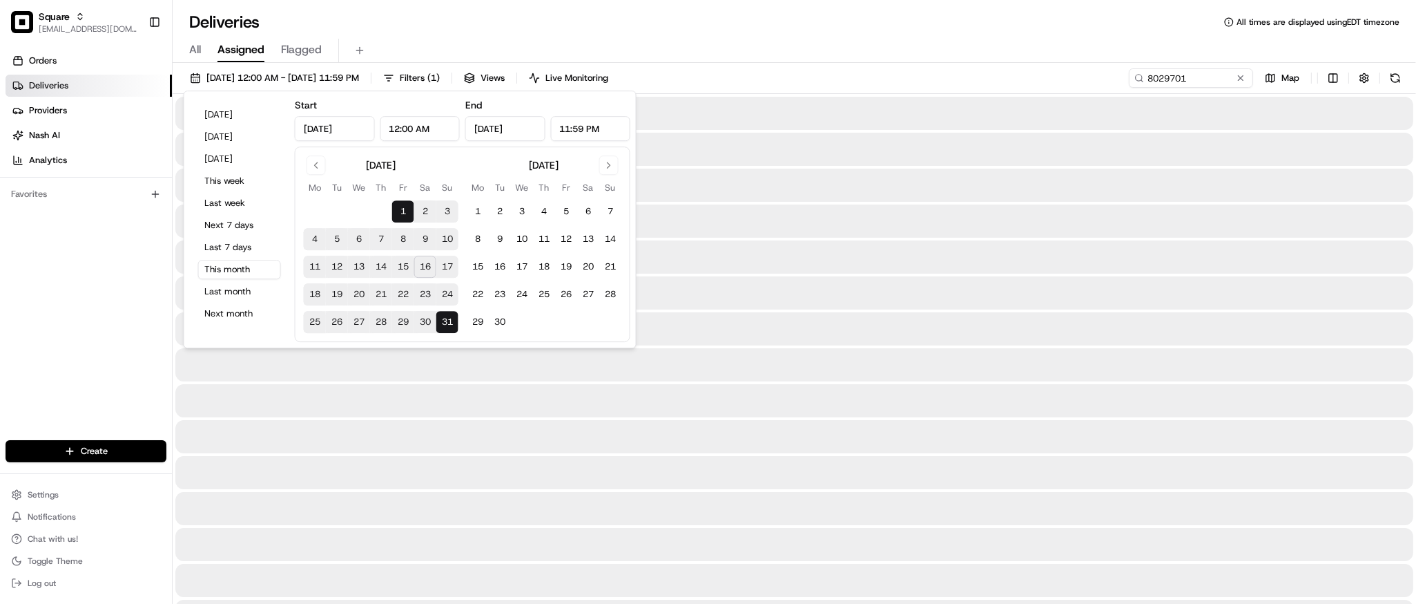
click at [705, 349] on div at bounding box center [794, 364] width 1238 height 33
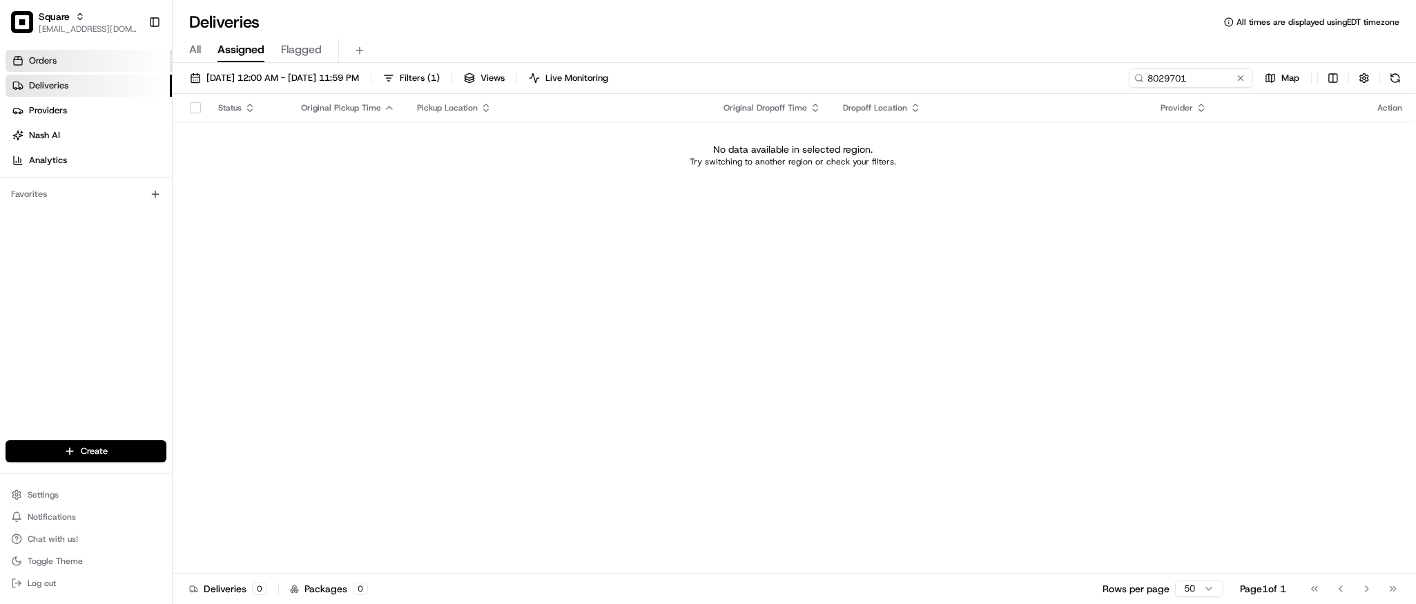
click at [38, 59] on span "Orders" at bounding box center [43, 61] width 28 height 12
